Goal: Transaction & Acquisition: Download file/media

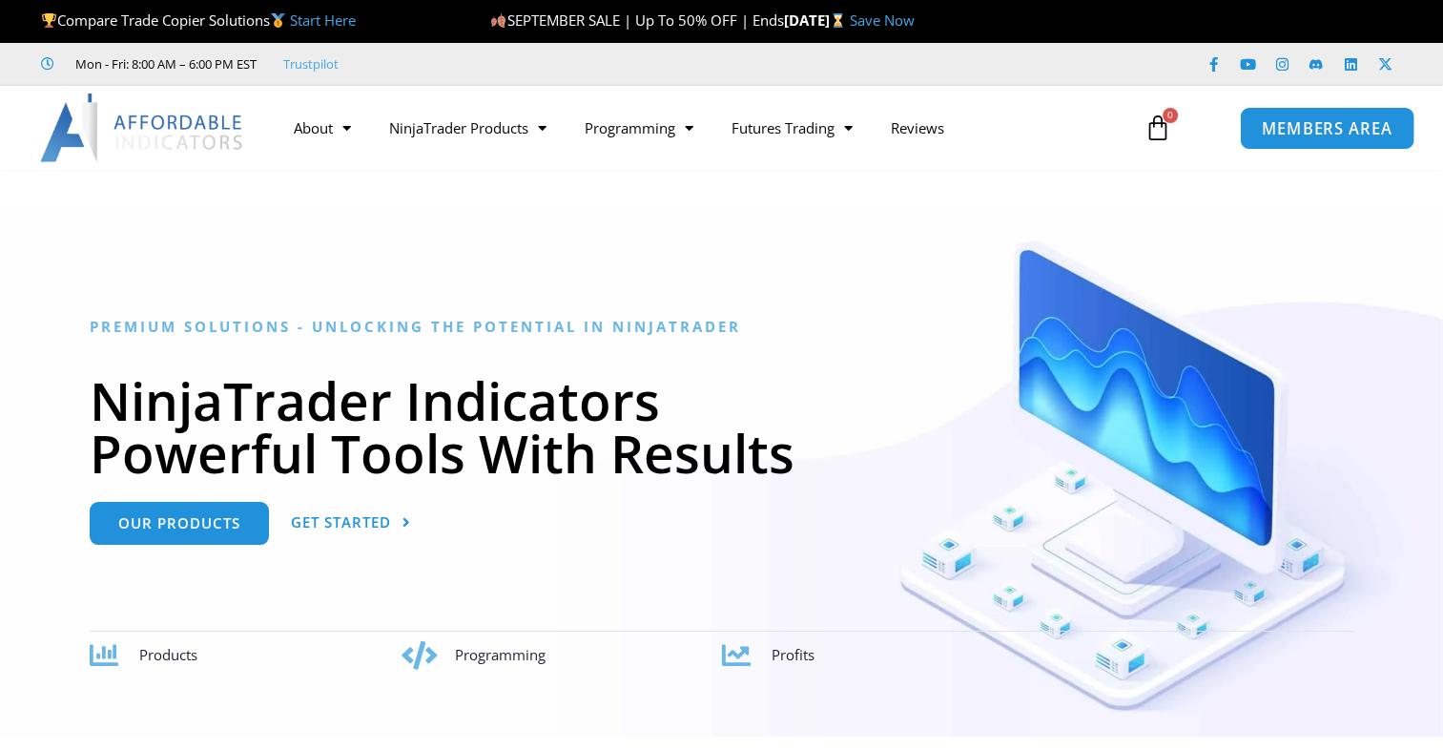
drag, startPoint x: 0, startPoint y: 0, endPoint x: 1355, endPoint y: 128, distance: 1360.8
click at [1355, 128] on span "MEMBERS AREA" at bounding box center [1327, 128] width 131 height 16
click at [1259, 132] on link "MEMBERS AREA" at bounding box center [1327, 127] width 175 height 43
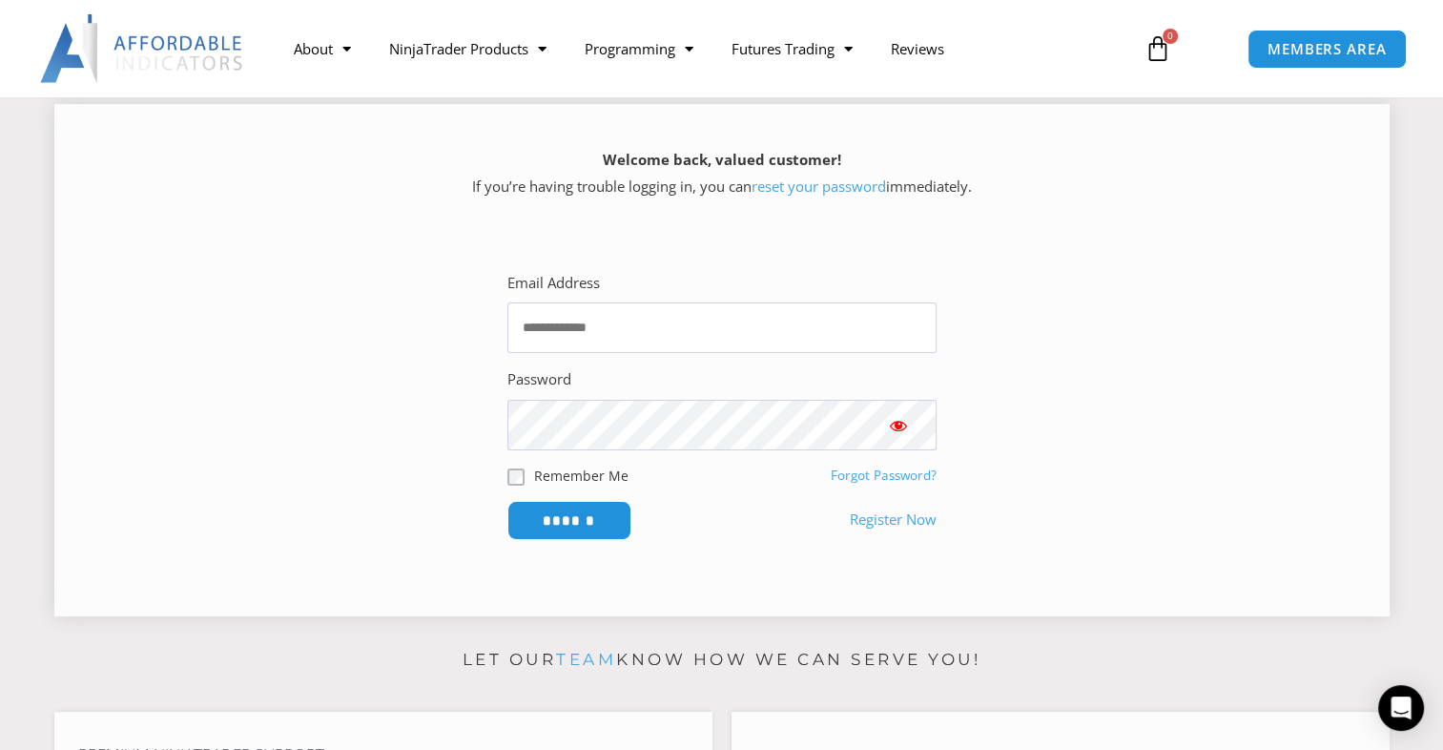
scroll to position [286, 0]
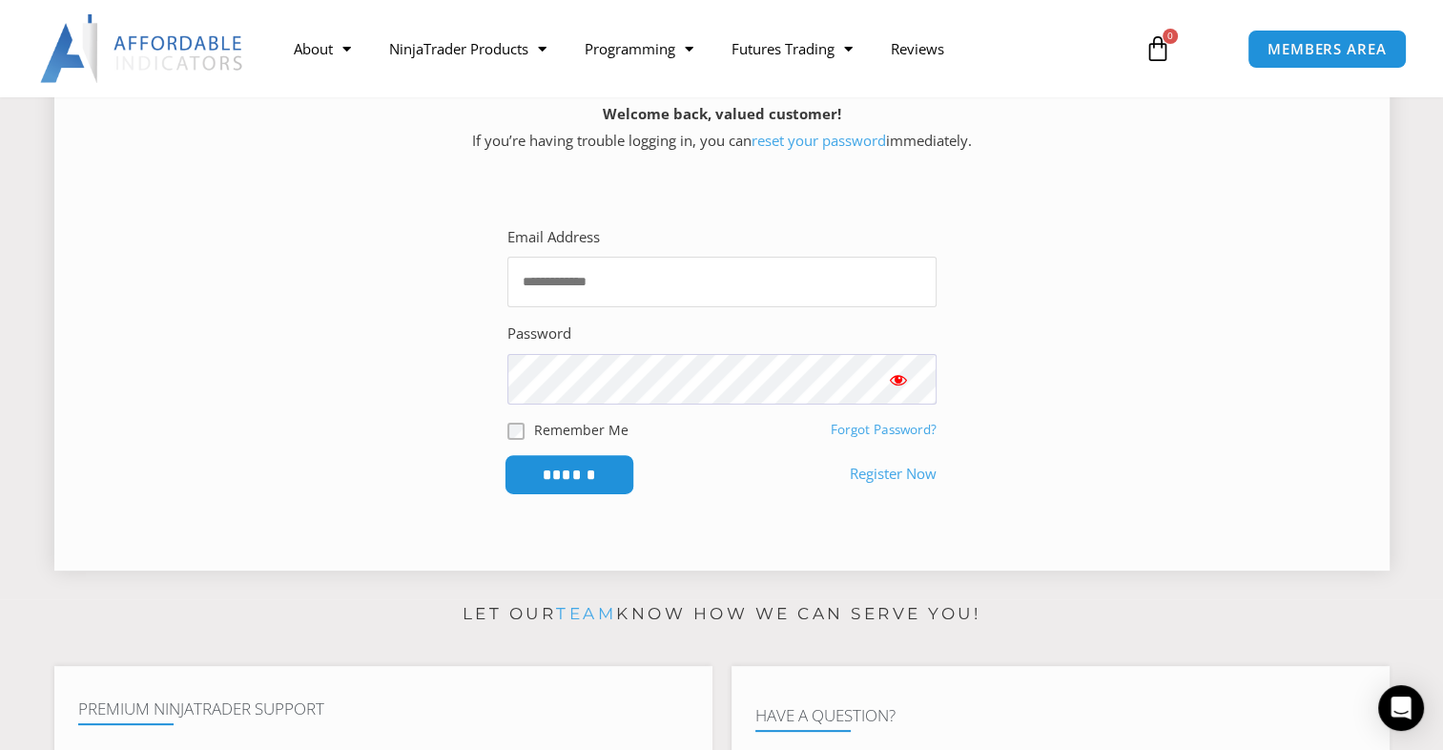
type input "**********"
click at [592, 479] on input "******" at bounding box center [569, 474] width 131 height 41
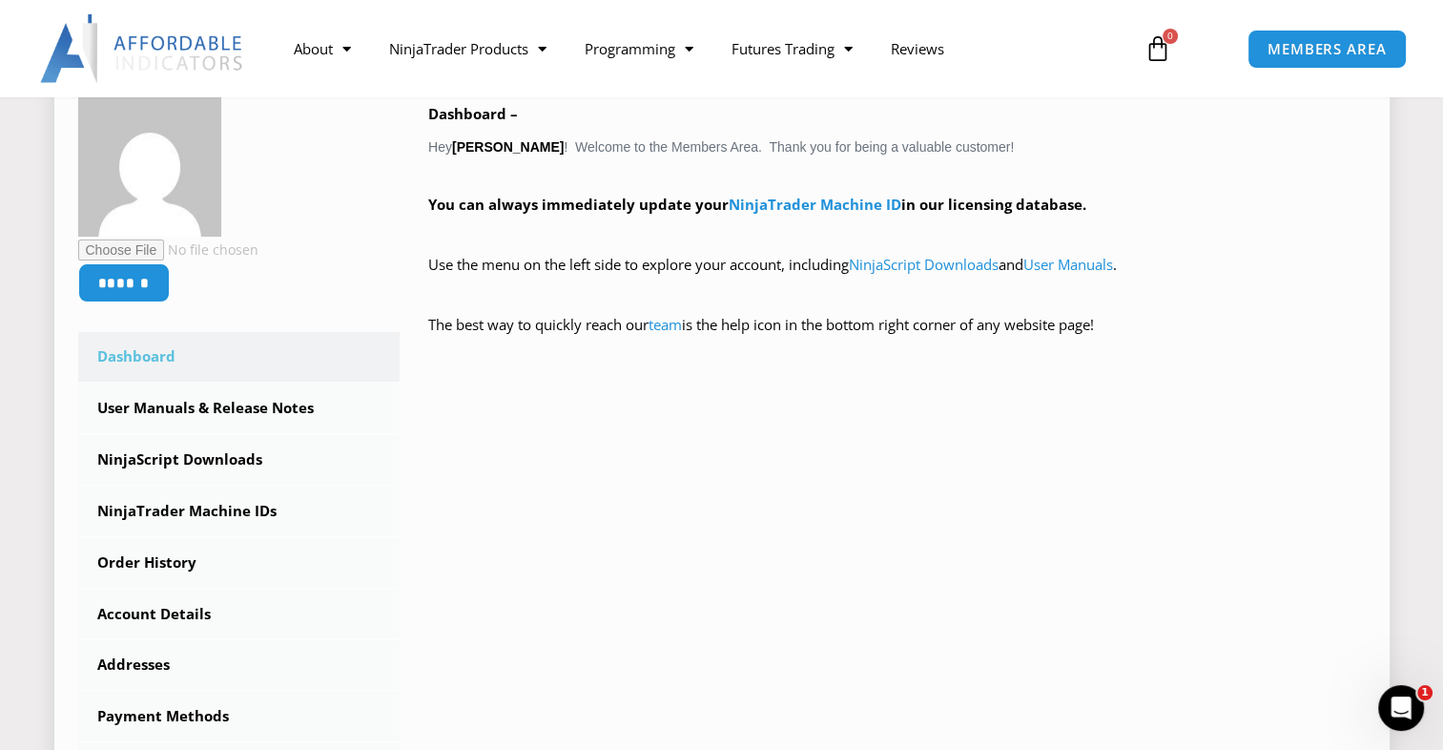
scroll to position [477, 0]
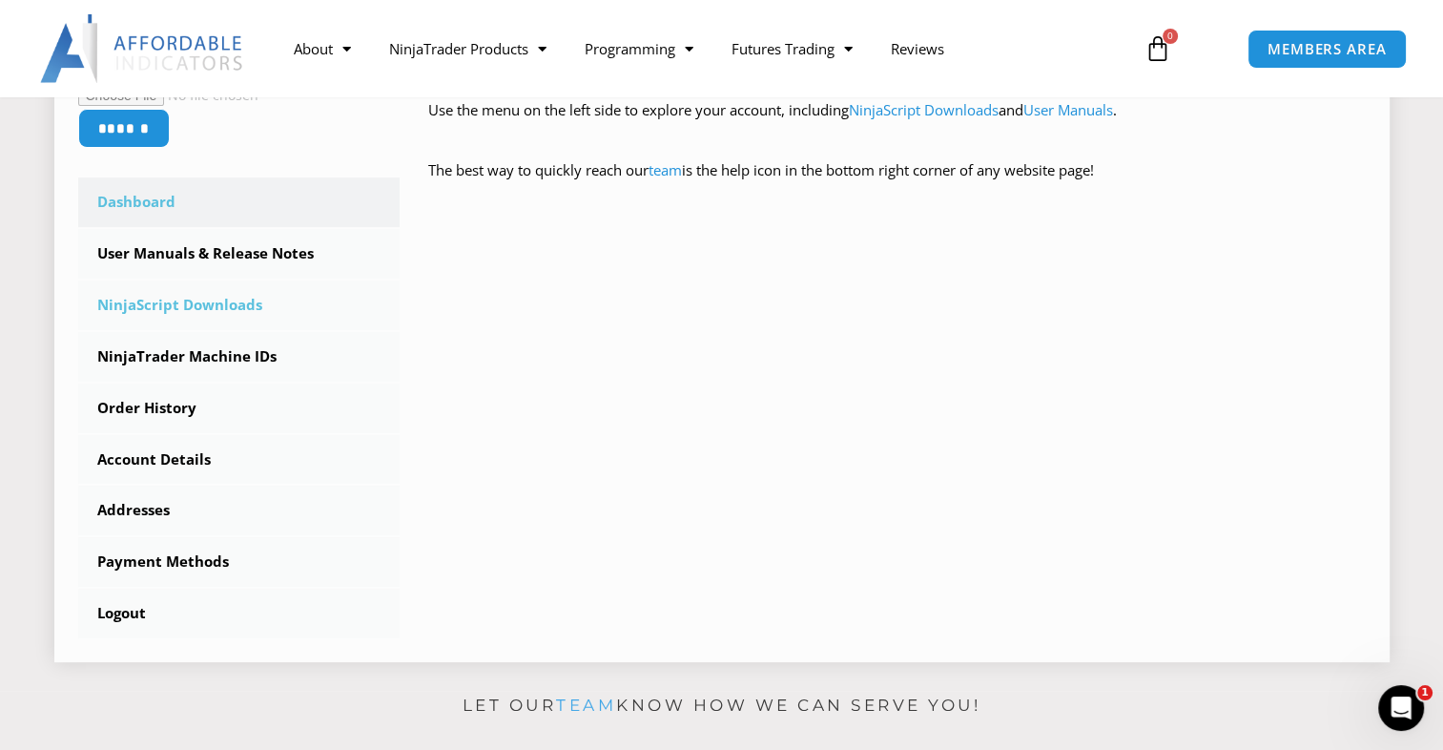
click at [259, 310] on link "NinjaScript Downloads" at bounding box center [239, 305] width 322 height 50
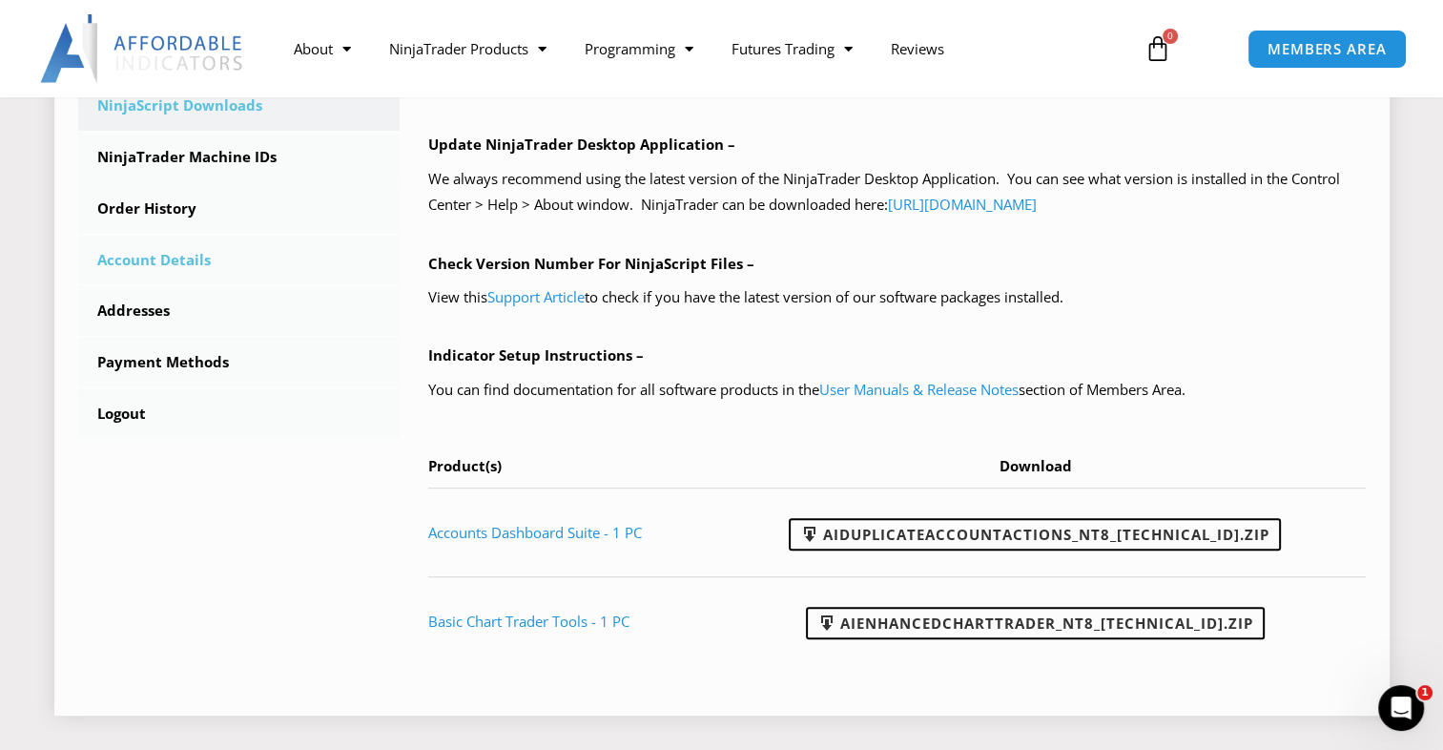
scroll to position [668, 0]
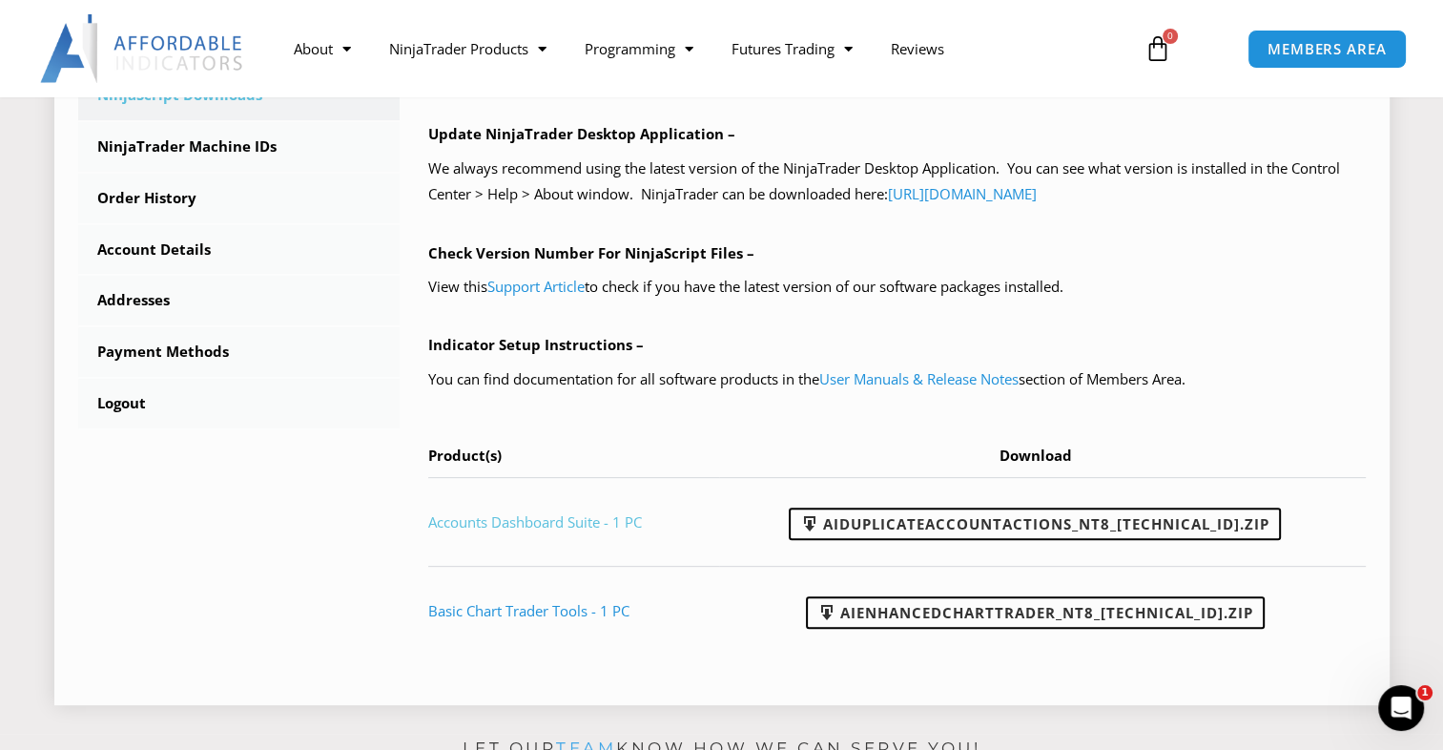
click at [477, 524] on link "Accounts Dashboard Suite - 1 PC" at bounding box center [535, 521] width 214 height 19
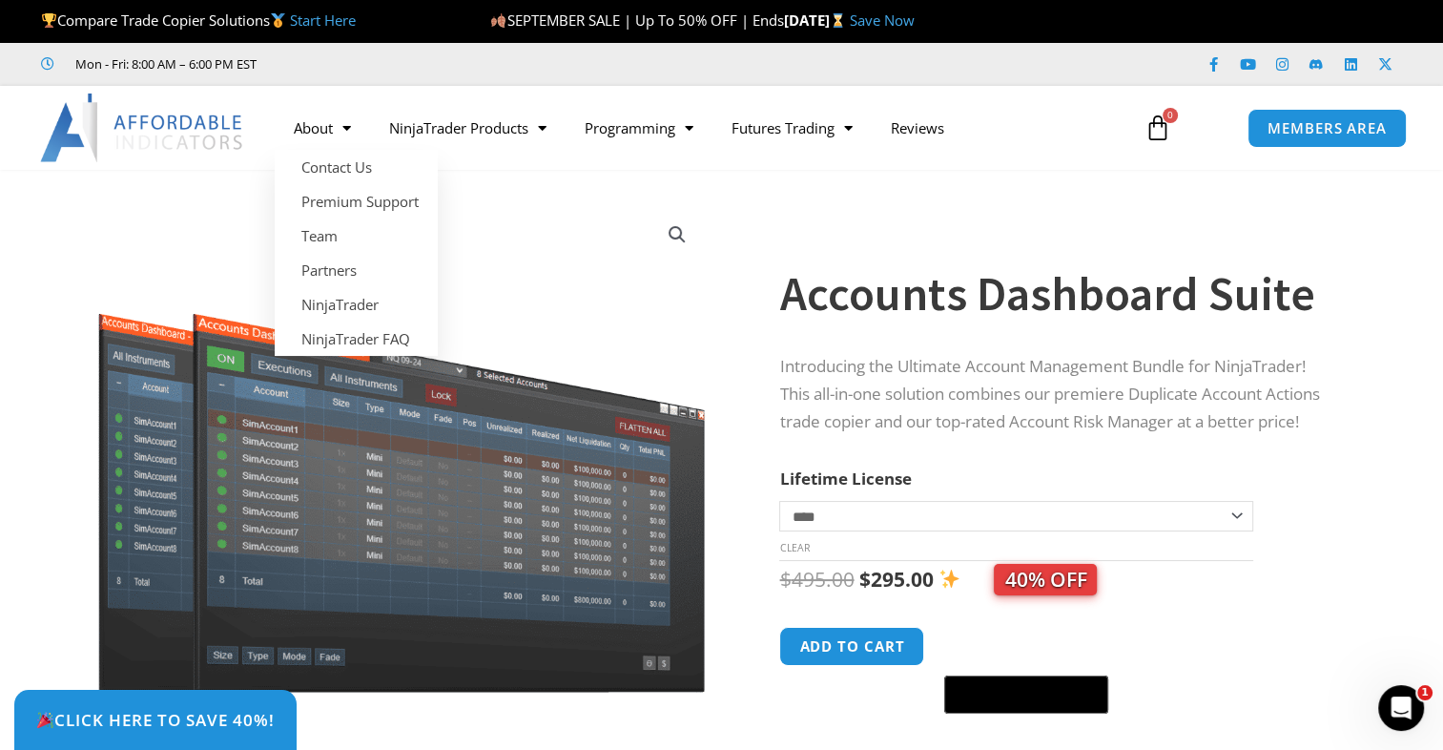
click at [135, 124] on img at bounding box center [142, 127] width 205 height 69
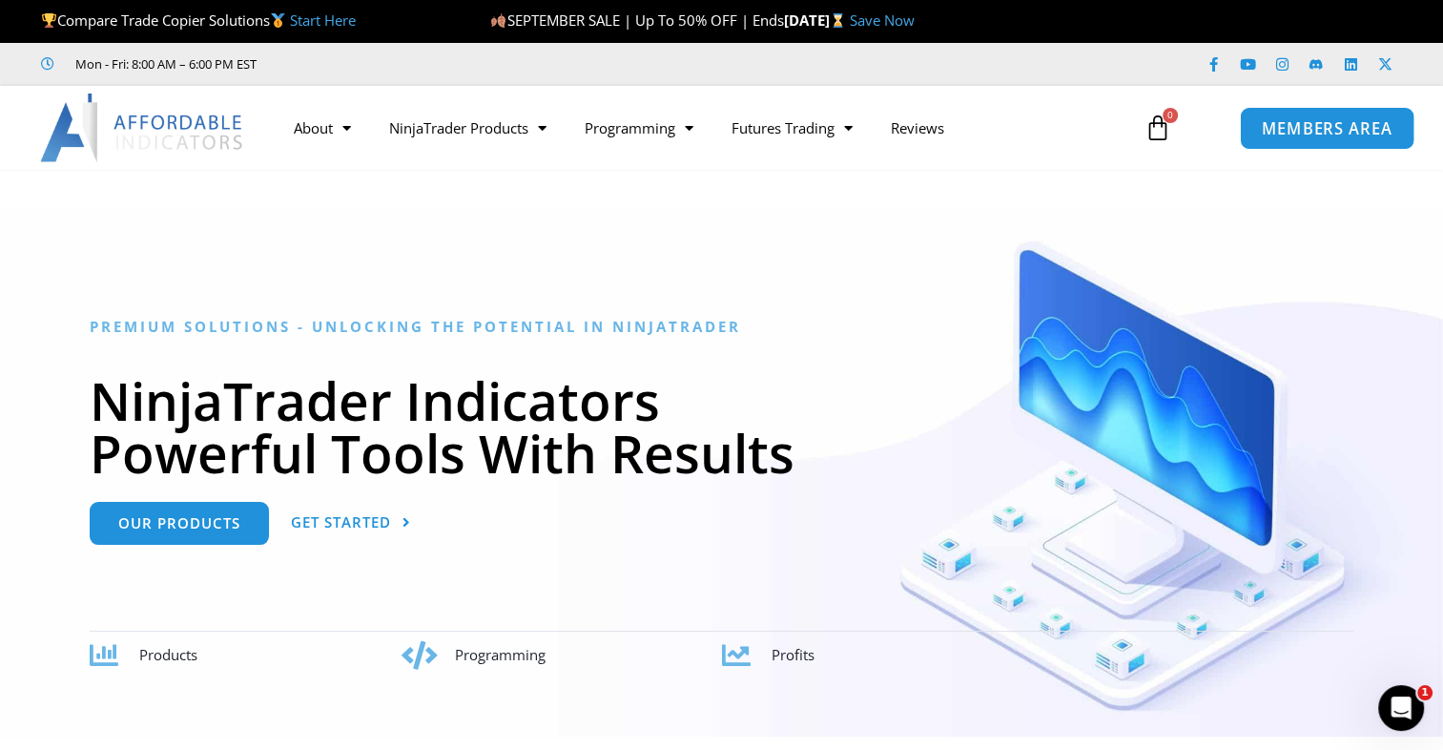
click at [1324, 122] on span "MEMBERS AREA" at bounding box center [1327, 128] width 131 height 16
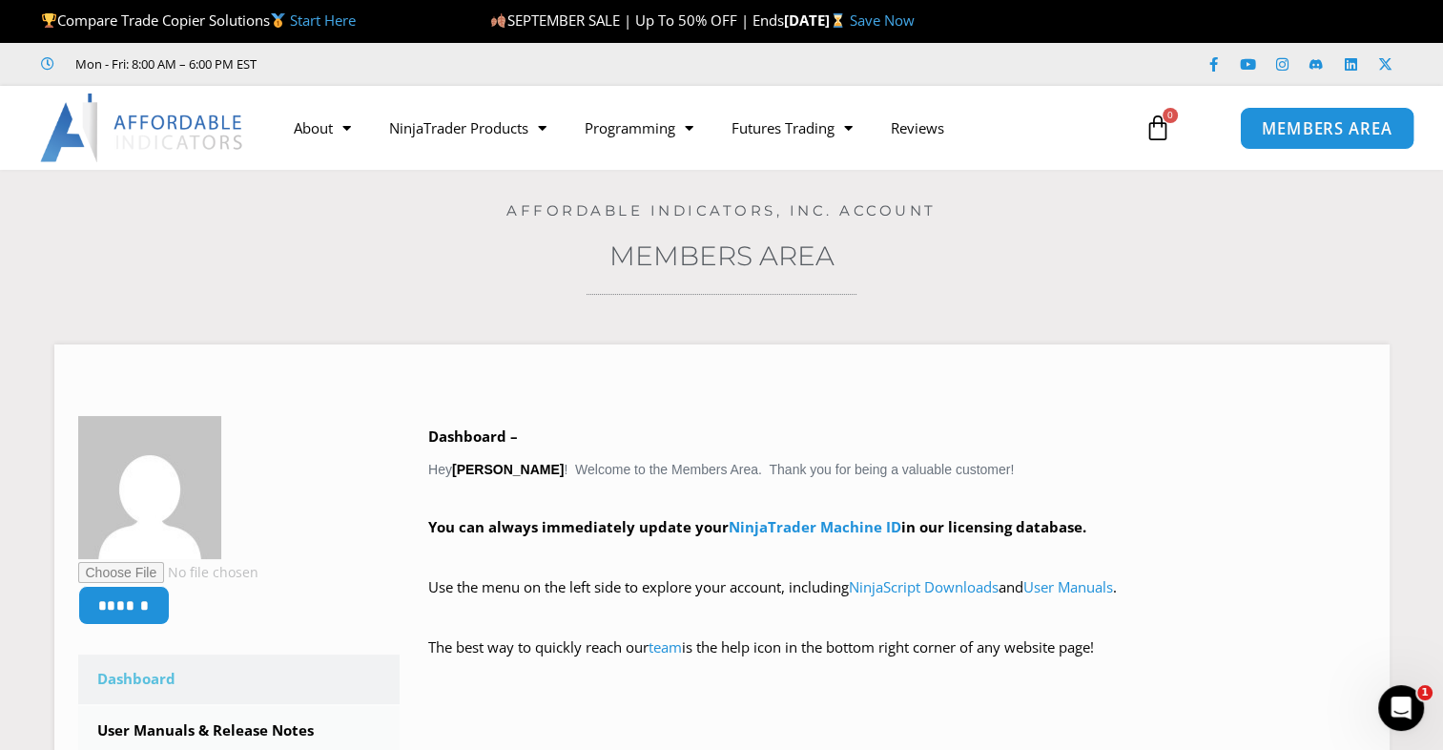
click at [1303, 120] on span "MEMBERS AREA" at bounding box center [1327, 128] width 131 height 16
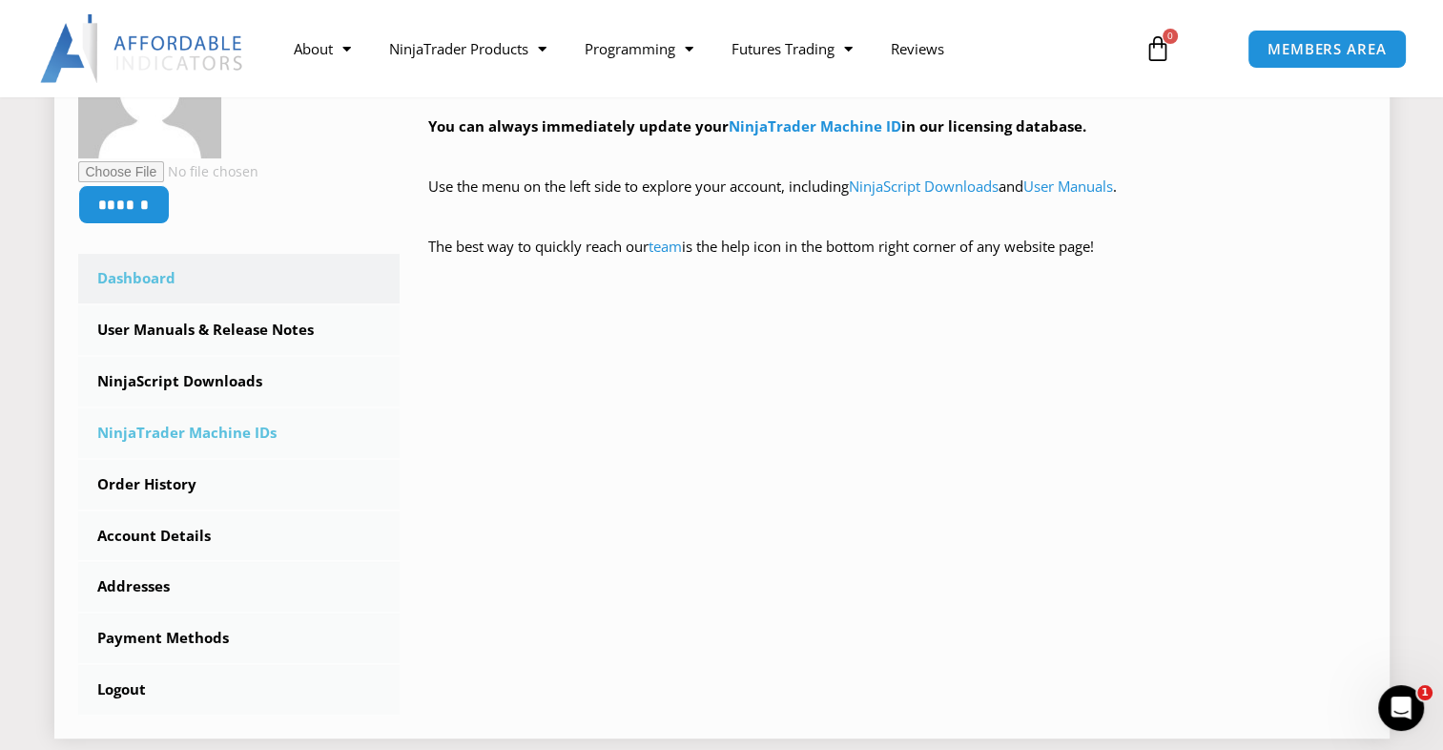
scroll to position [382, 0]
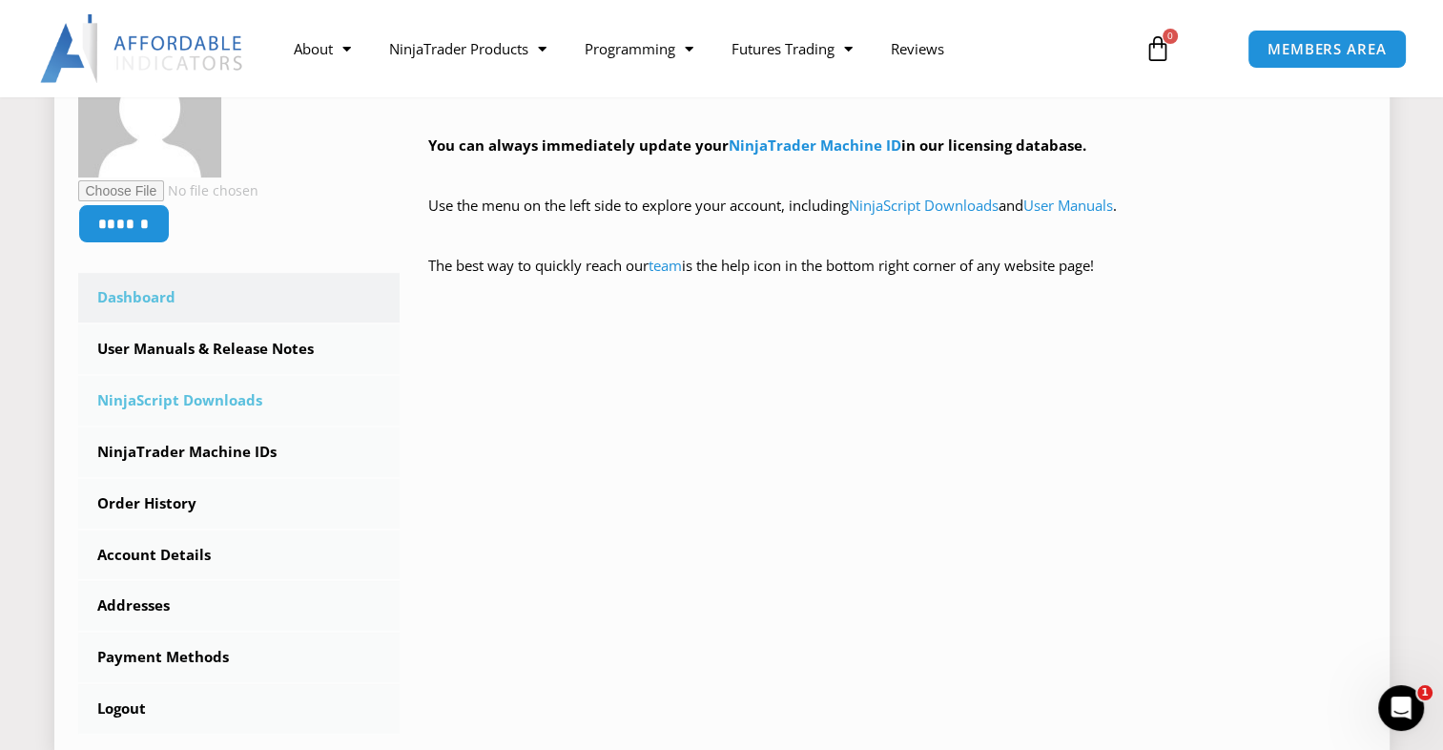
click at [252, 405] on link "NinjaScript Downloads" at bounding box center [239, 401] width 322 height 50
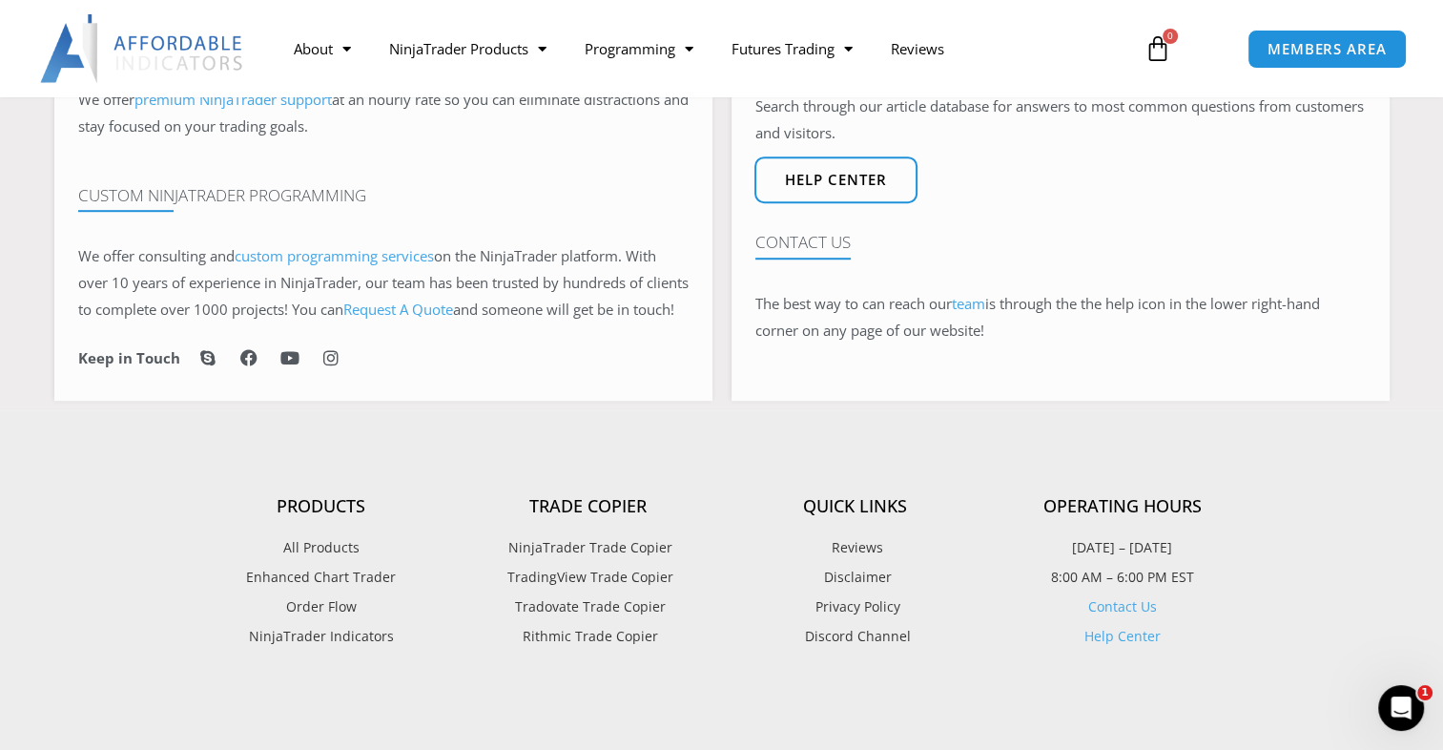
scroll to position [1240, 0]
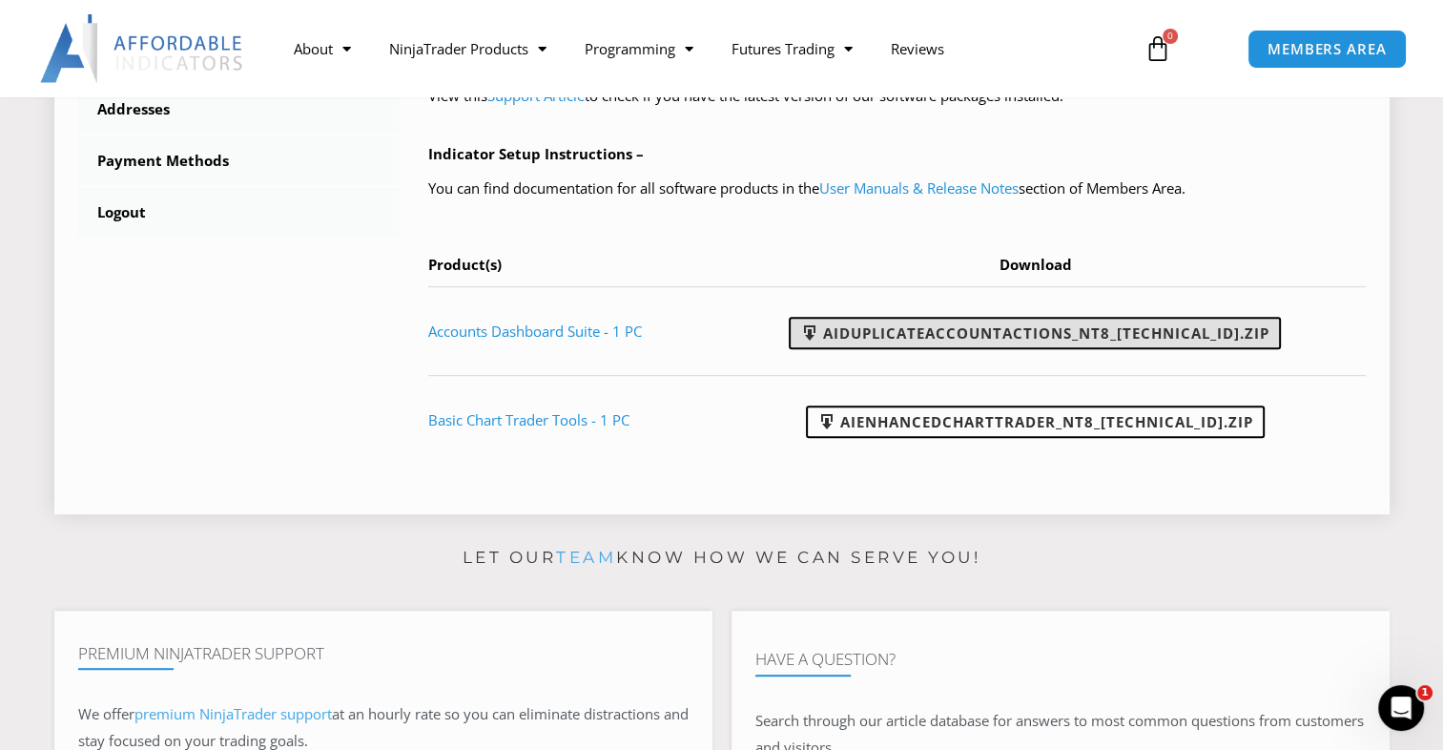
click at [1022, 335] on link "AIDuplicateAccountActions_NT8_25.9.24.1.zip" at bounding box center [1035, 333] width 492 height 32
